Goal: Find specific page/section: Find specific page/section

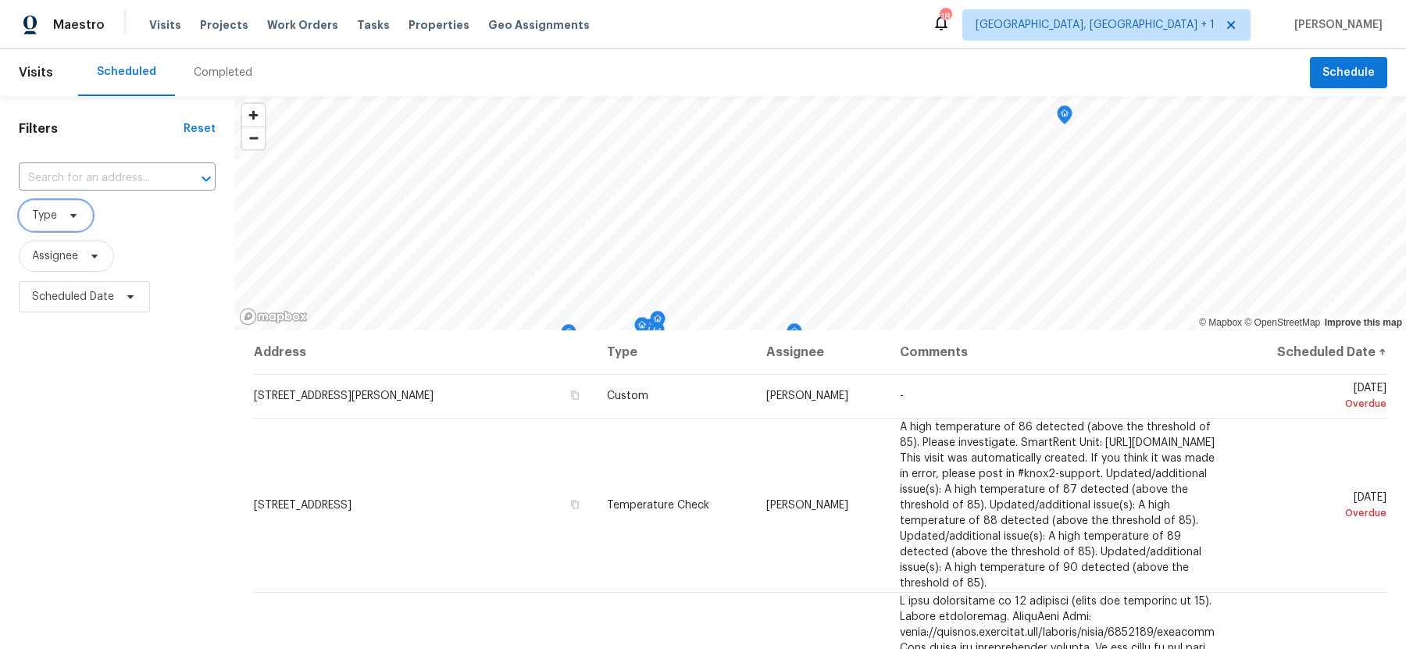
click at [55, 224] on span "Type" at bounding box center [56, 215] width 74 height 31
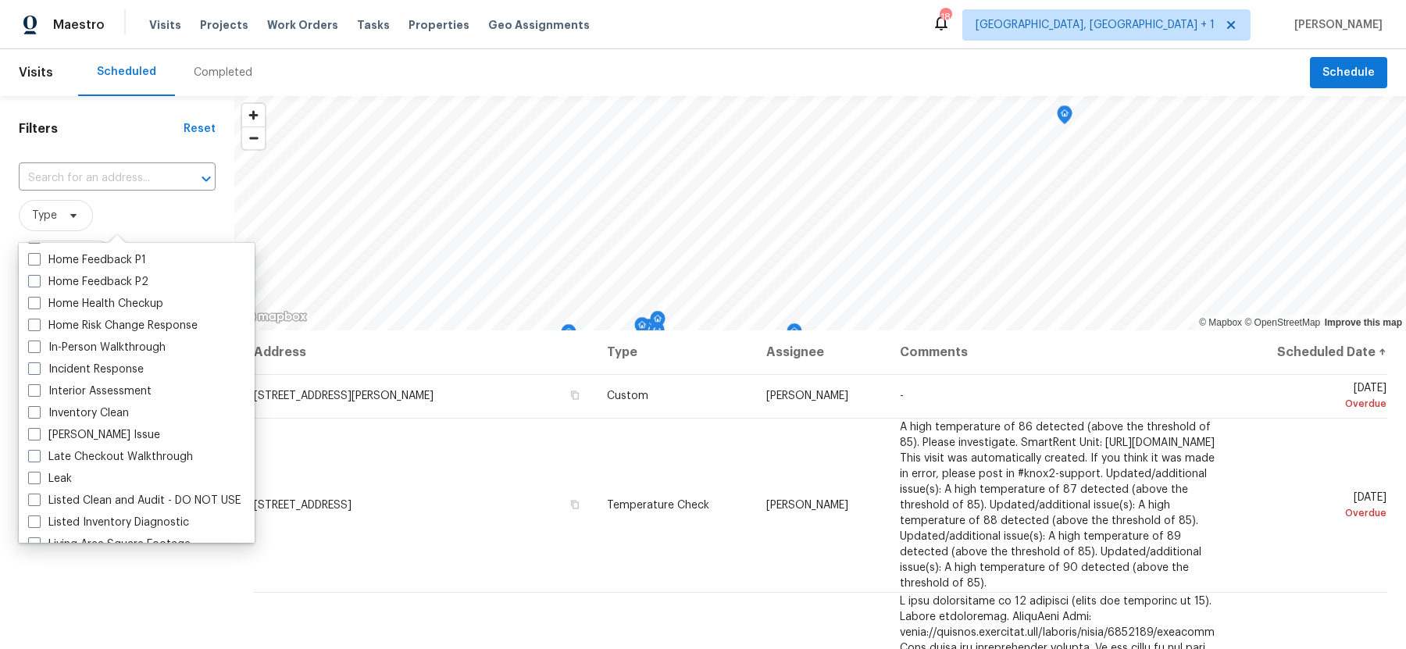
scroll to position [526, 0]
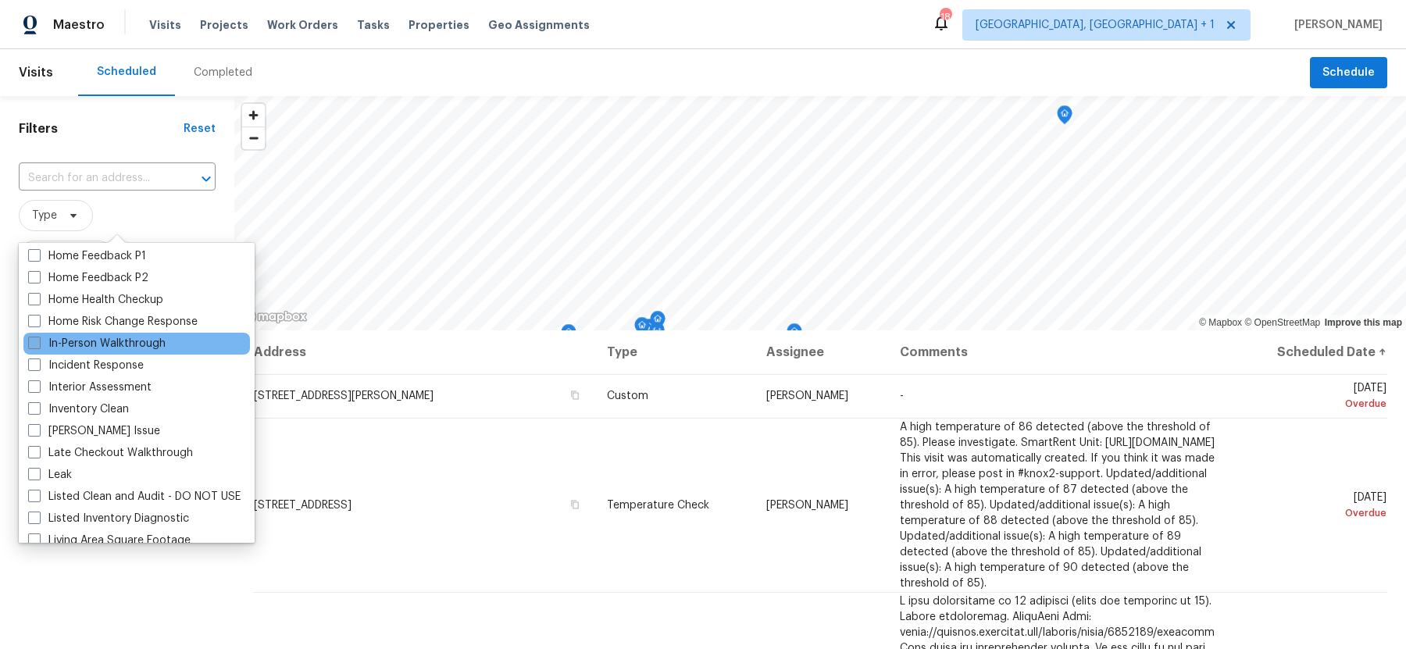
click at [37, 340] on span at bounding box center [34, 343] width 12 height 12
click at [37, 340] on input "In-Person Walkthrough" at bounding box center [33, 341] width 10 height 10
checkbox input "true"
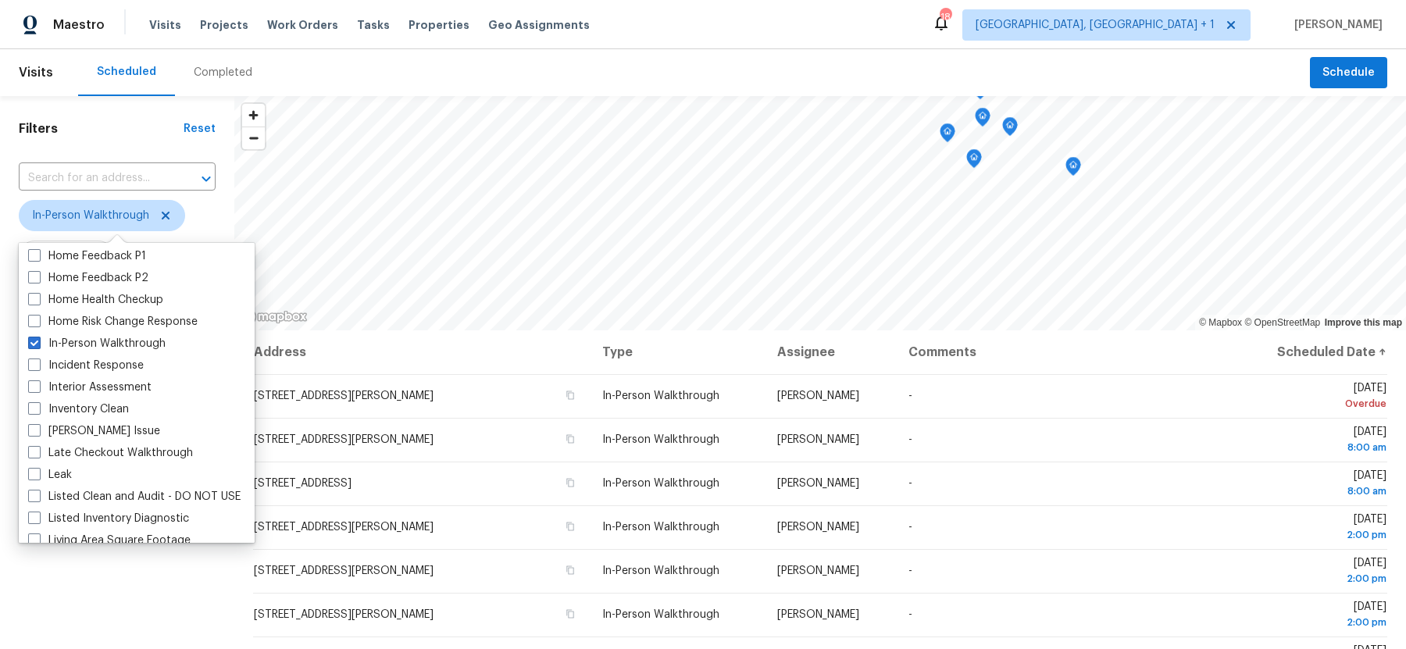
click at [105, 583] on div "Filters Reset ​ In-Person Walkthrough Assignee Scheduled Date" at bounding box center [117, 473] width 234 height 754
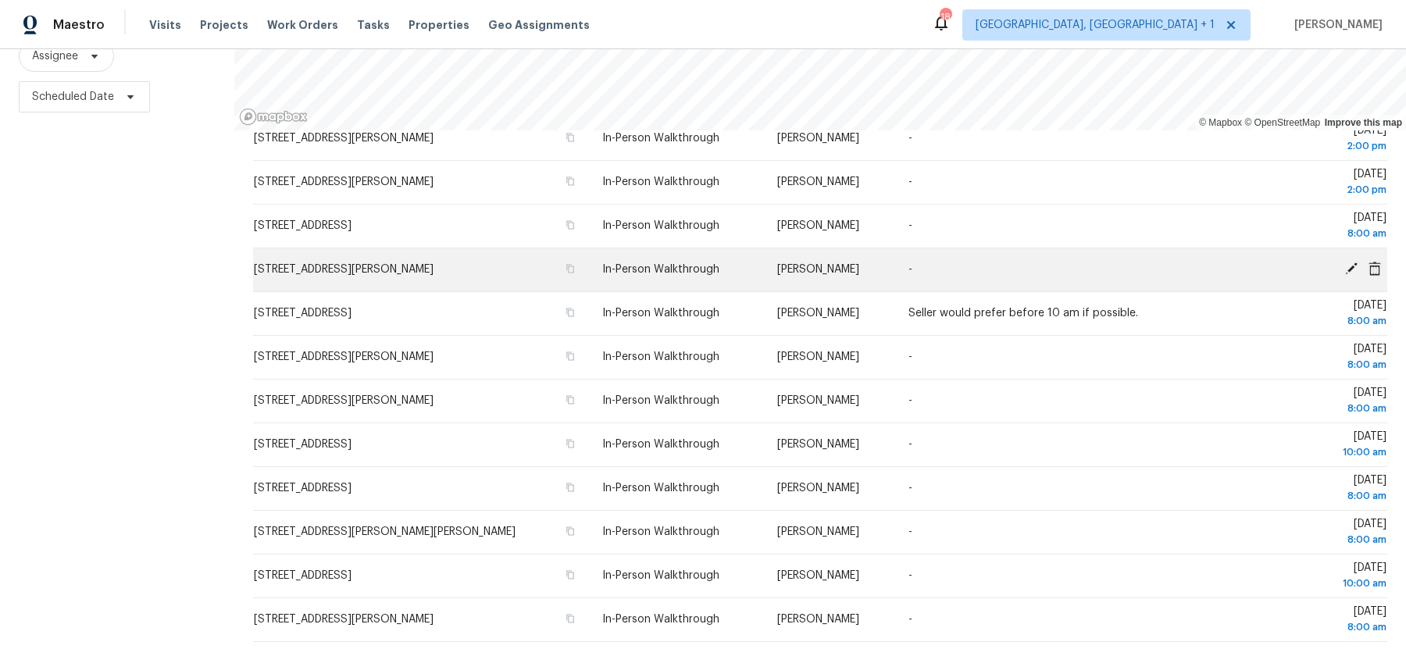
scroll to position [237, 0]
